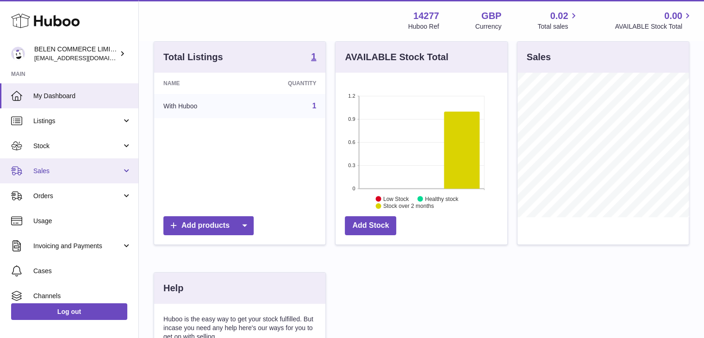
scroll to position [144, 172]
click at [74, 158] on link "Sales" at bounding box center [69, 170] width 138 height 25
click at [72, 165] on link "Sales" at bounding box center [69, 170] width 138 height 25
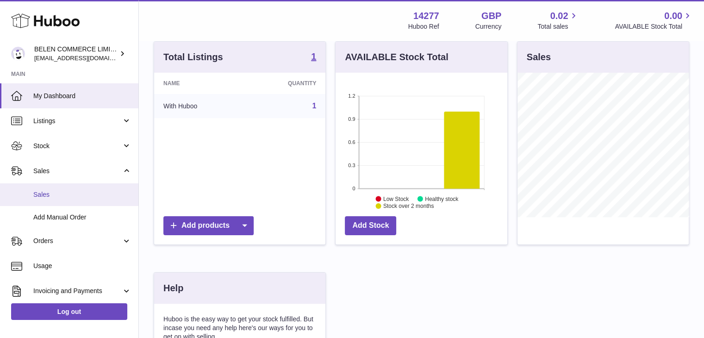
click at [74, 196] on span "Sales" at bounding box center [82, 194] width 98 height 9
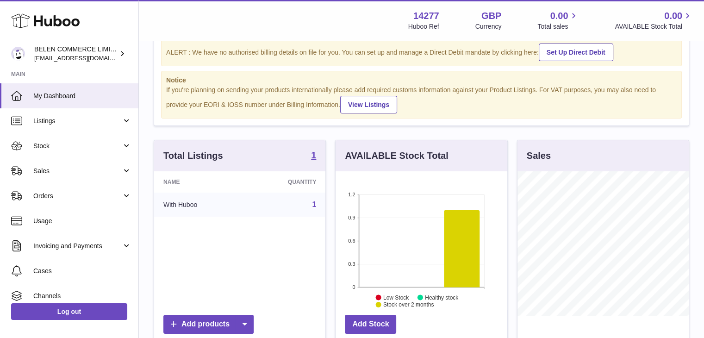
scroll to position [139, 0]
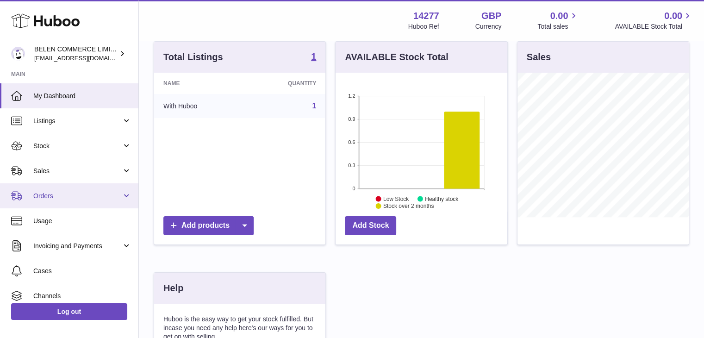
click at [73, 200] on link "Orders" at bounding box center [69, 195] width 138 height 25
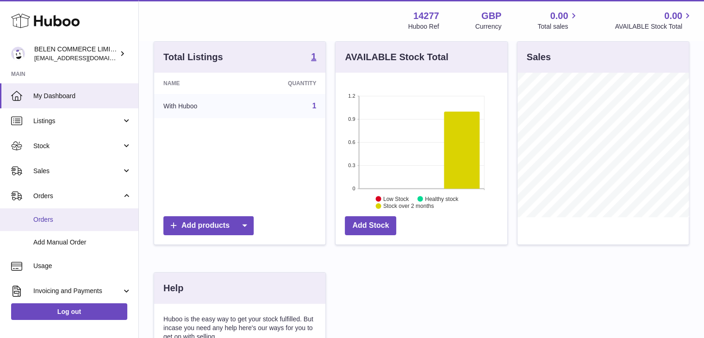
click at [76, 220] on span "Orders" at bounding box center [82, 219] width 98 height 9
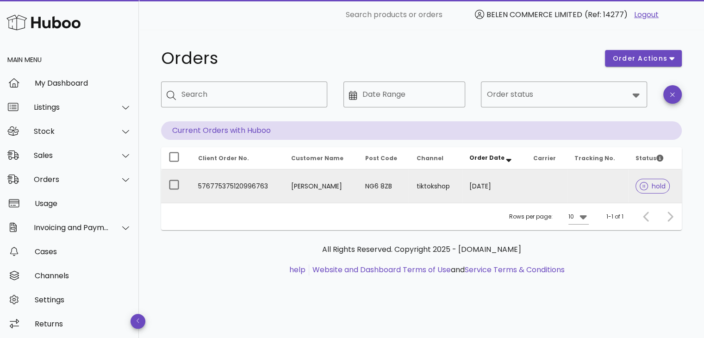
click at [643, 186] on icon at bounding box center [644, 186] width 8 height 8
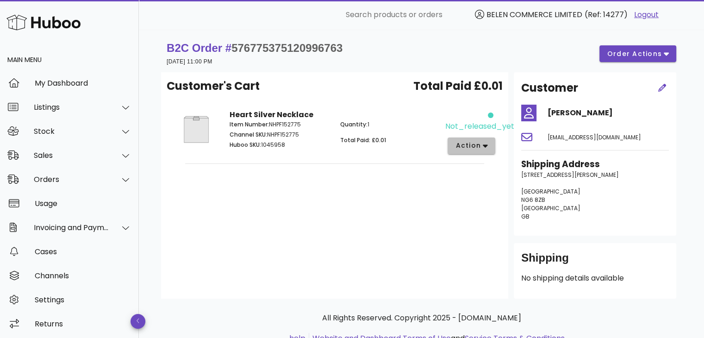
click at [470, 148] on span "action" at bounding box center [468, 146] width 26 height 10
click at [0, 0] on div "Release Manually Match Cancel" at bounding box center [0, 0] width 0 height 0
click at [470, 152] on button "action" at bounding box center [472, 145] width 48 height 17
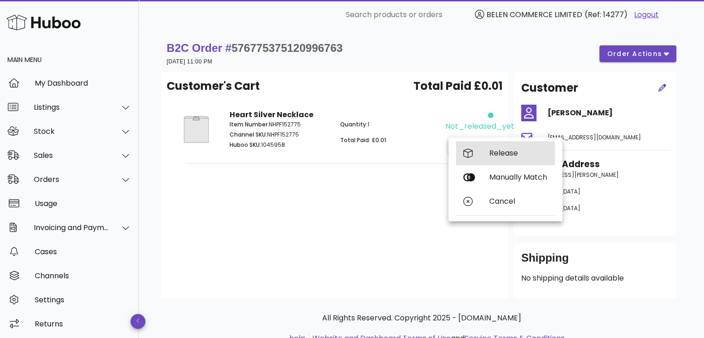
click at [472, 162] on div "Release" at bounding box center [505, 153] width 99 height 24
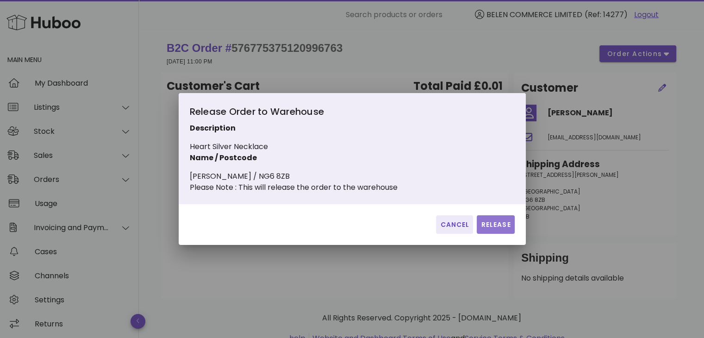
click at [493, 226] on span "Release" at bounding box center [496, 225] width 30 height 10
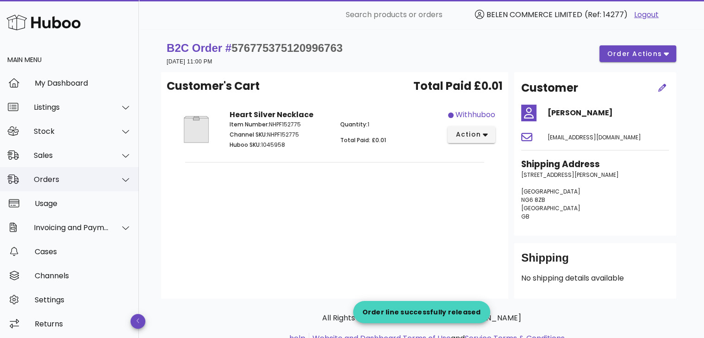
click at [84, 180] on div "Orders" at bounding box center [71, 179] width 75 height 9
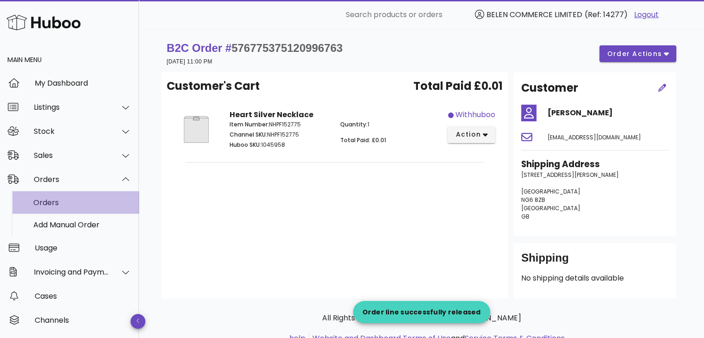
click at [83, 207] on div "Orders" at bounding box center [82, 203] width 98 height 20
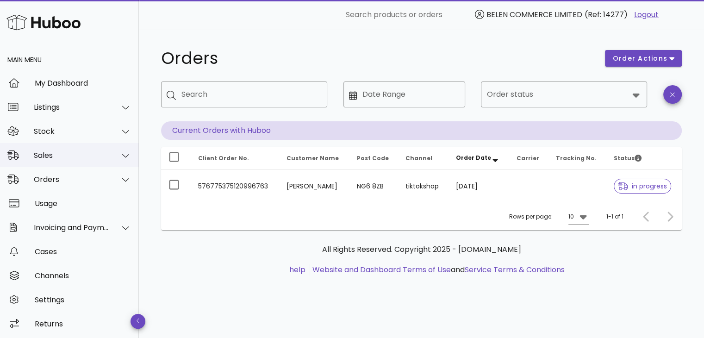
click at [80, 150] on div "Sales" at bounding box center [69, 155] width 139 height 24
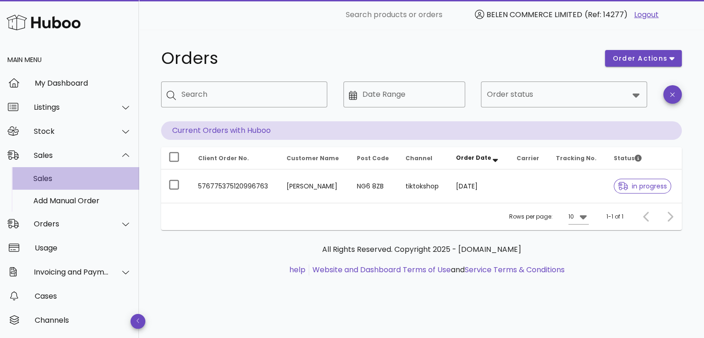
click at [79, 177] on div "Sales" at bounding box center [82, 178] width 98 height 9
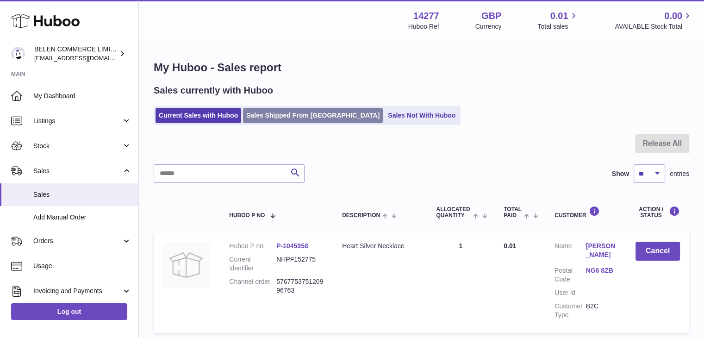
click at [284, 119] on link "Sales Shipped From Huboo" at bounding box center [313, 115] width 140 height 15
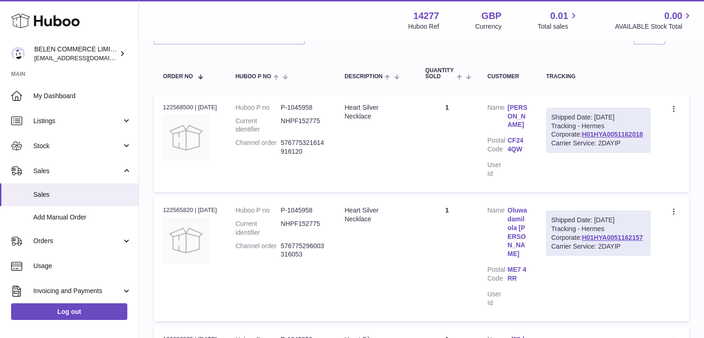
scroll to position [185, 0]
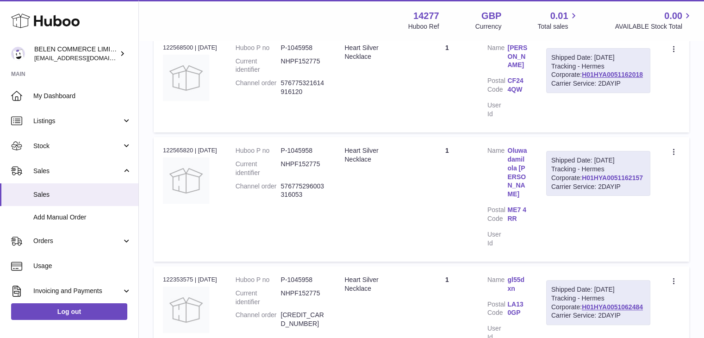
click at [596, 181] on link "H01HYA0051162157" at bounding box center [612, 177] width 61 height 7
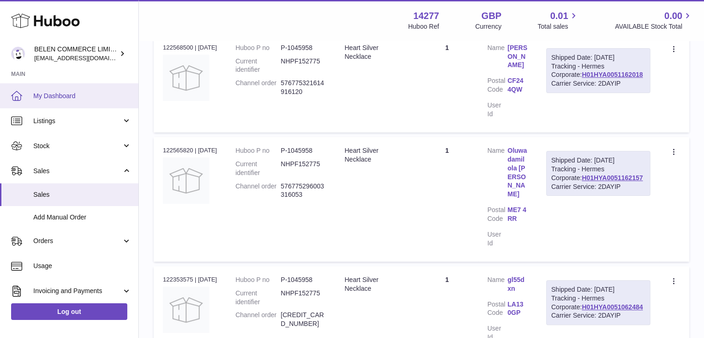
click at [69, 97] on span "My Dashboard" at bounding box center [82, 96] width 98 height 9
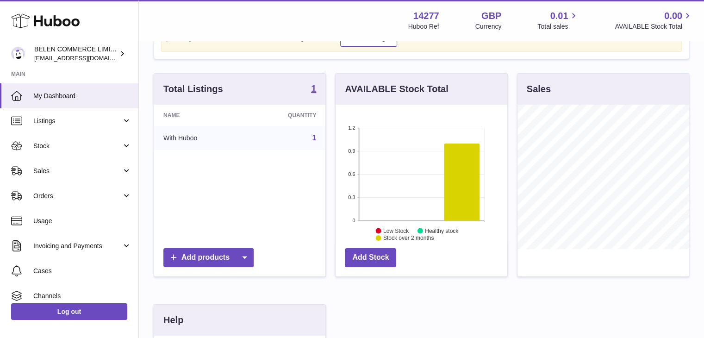
scroll to position [93, 0]
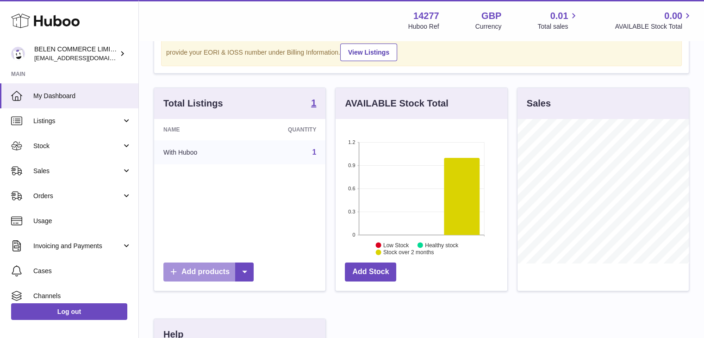
click at [224, 267] on link "Add products" at bounding box center [208, 271] width 90 height 19
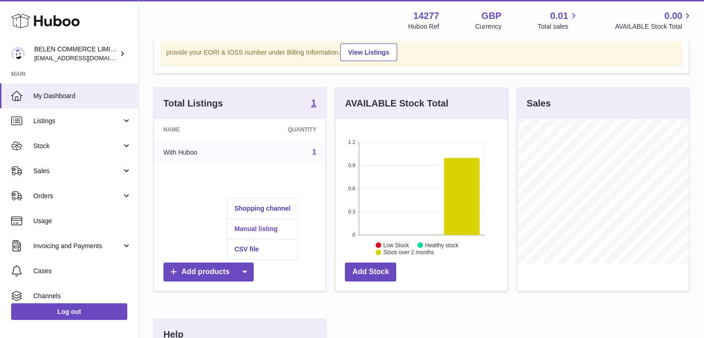
click at [252, 225] on link "Manual listing" at bounding box center [262, 229] width 70 height 20
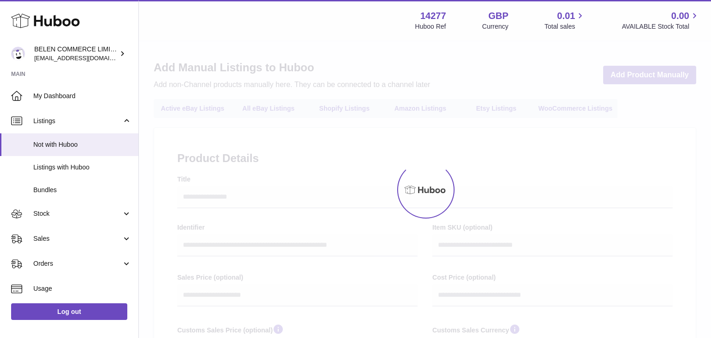
select select
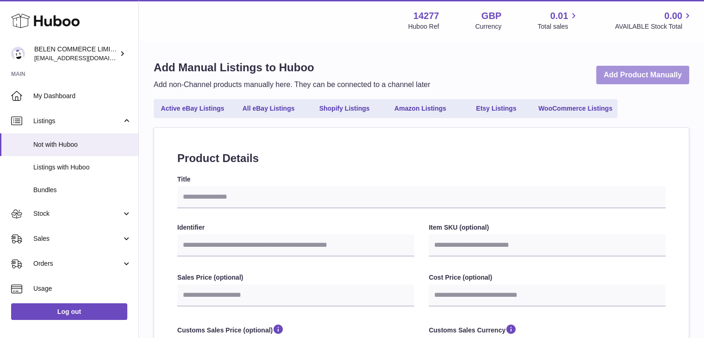
click at [608, 76] on link "Add Product Manually" at bounding box center [642, 75] width 93 height 19
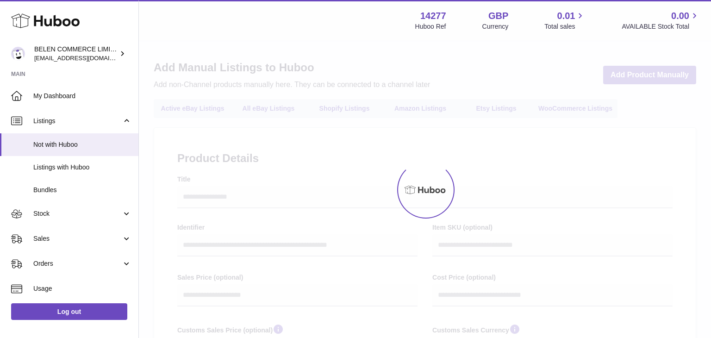
select select
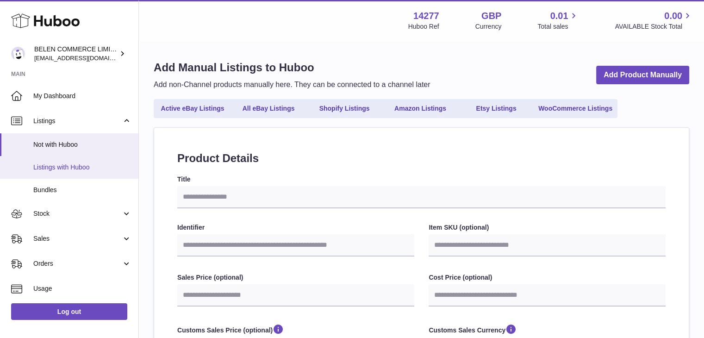
click at [81, 163] on span "Listings with Huboo" at bounding box center [82, 167] width 98 height 9
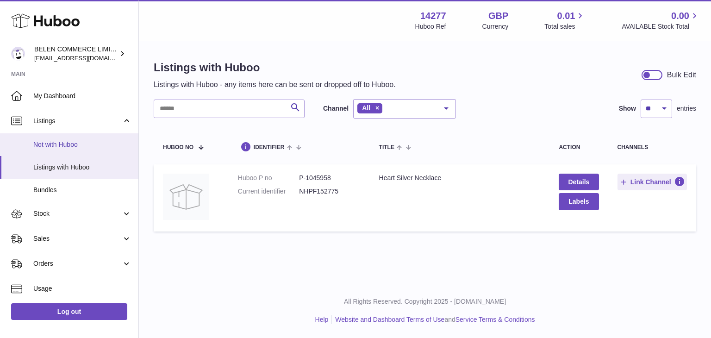
click at [89, 146] on span "Not with Huboo" at bounding box center [82, 144] width 98 height 9
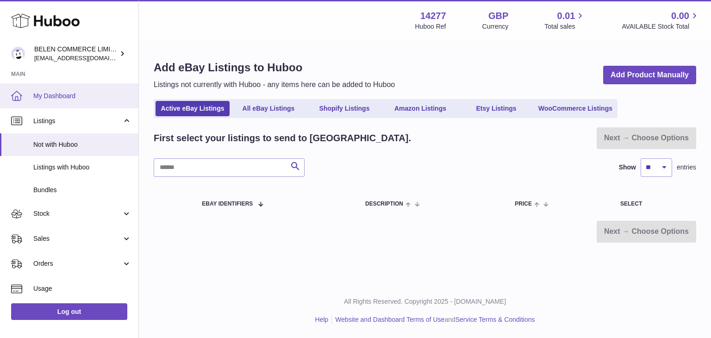
click at [79, 92] on span "My Dashboard" at bounding box center [82, 96] width 98 height 9
